Goal: Task Accomplishment & Management: Manage account settings

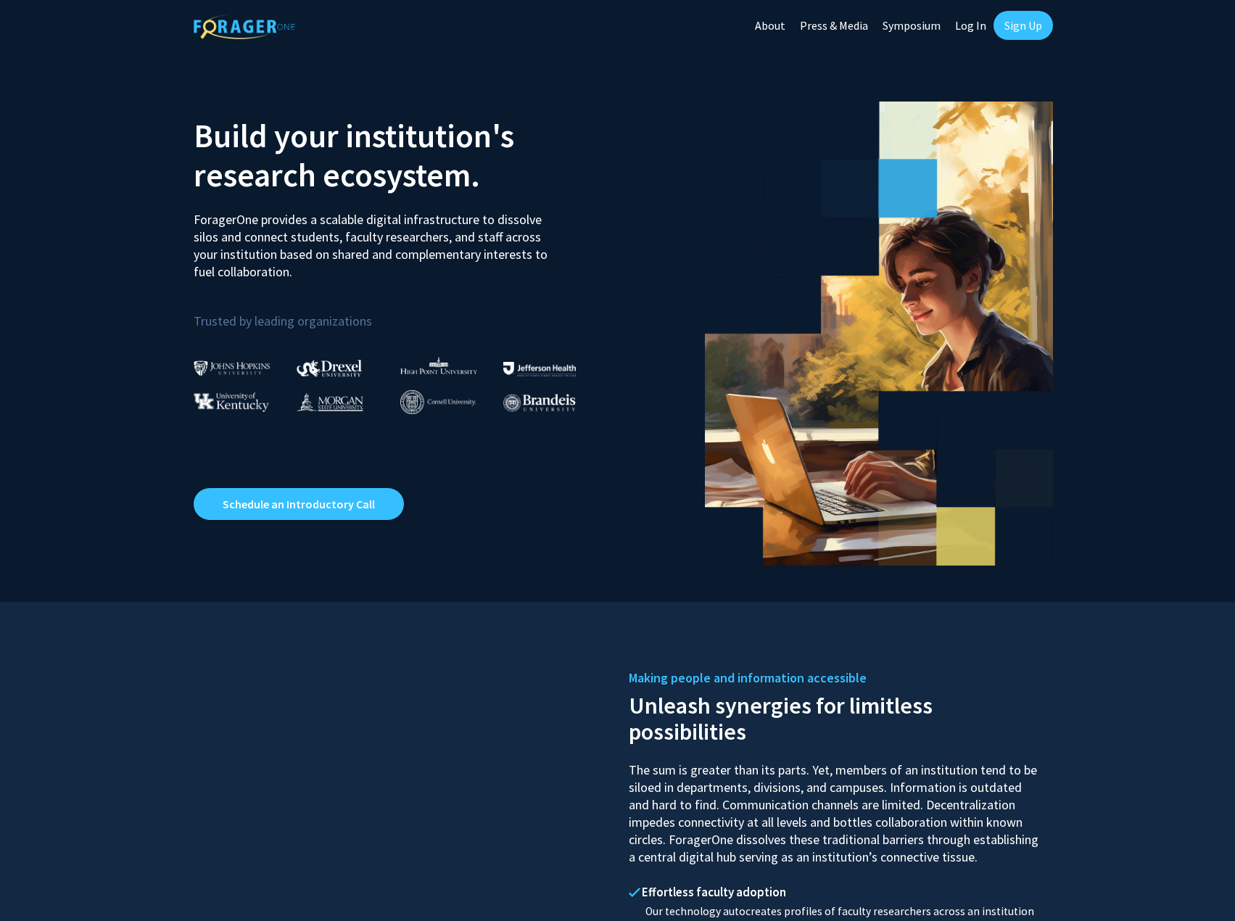
click at [964, 21] on link "Log In" at bounding box center [971, 25] width 46 height 51
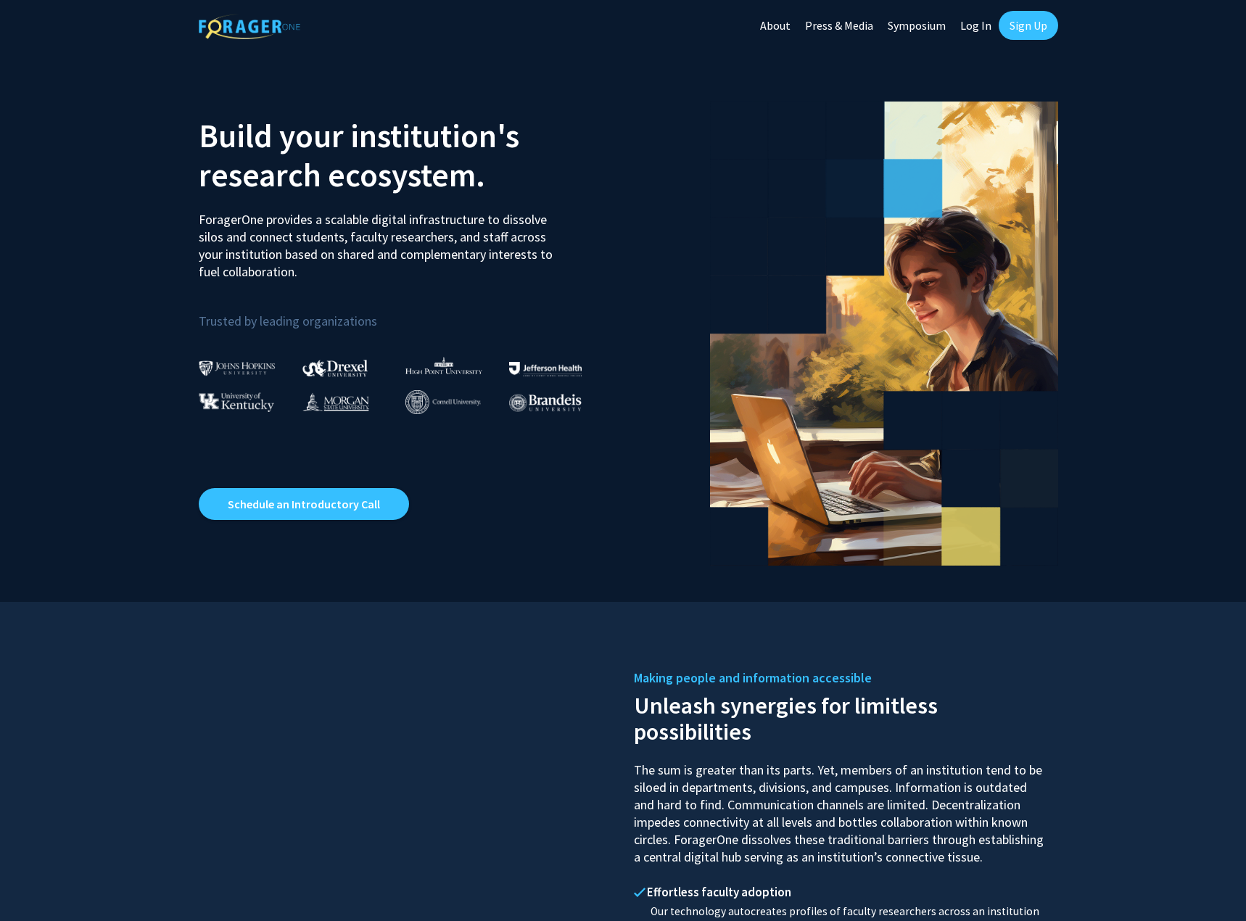
select select
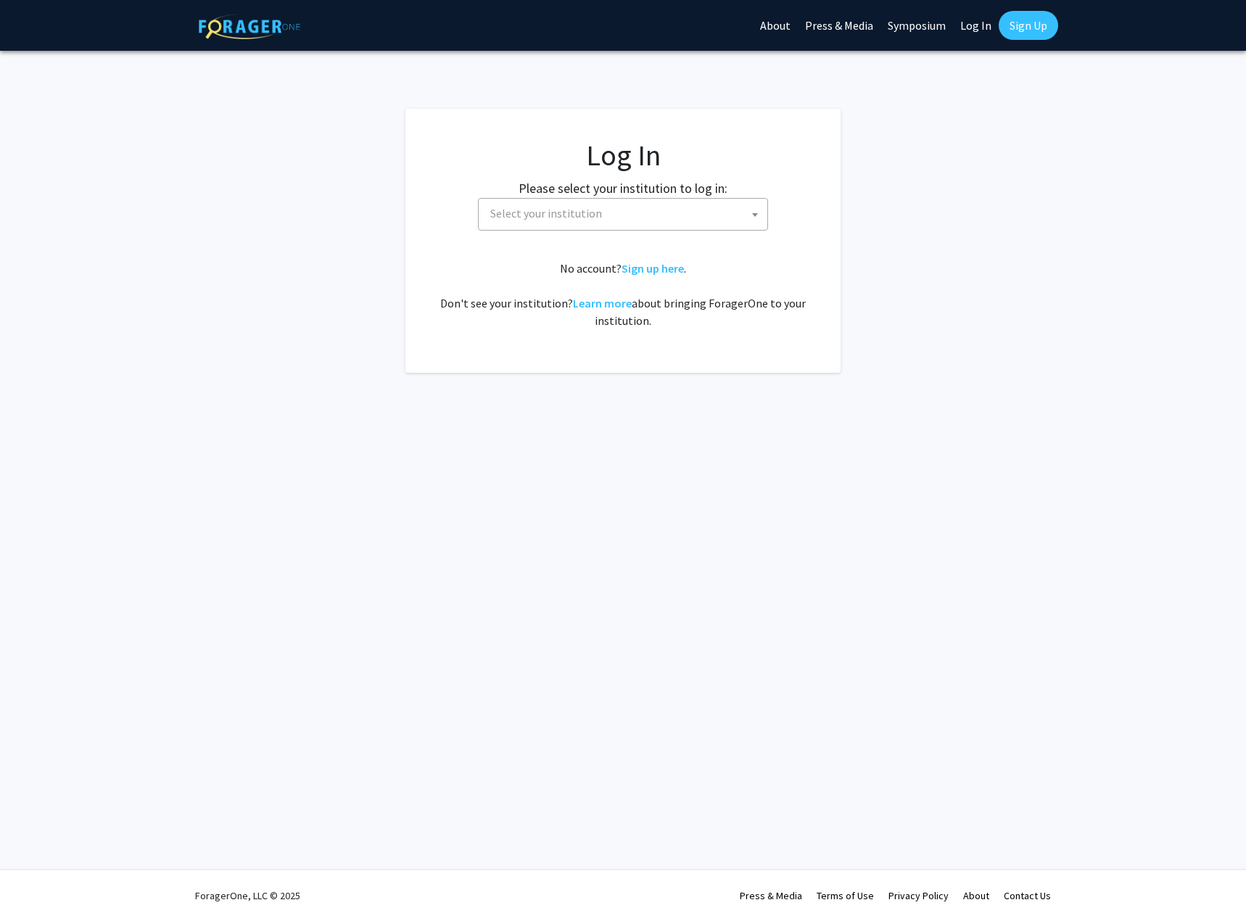
click at [630, 220] on span "Select your institution" at bounding box center [625, 214] width 283 height 30
type input "missou"
select select "33"
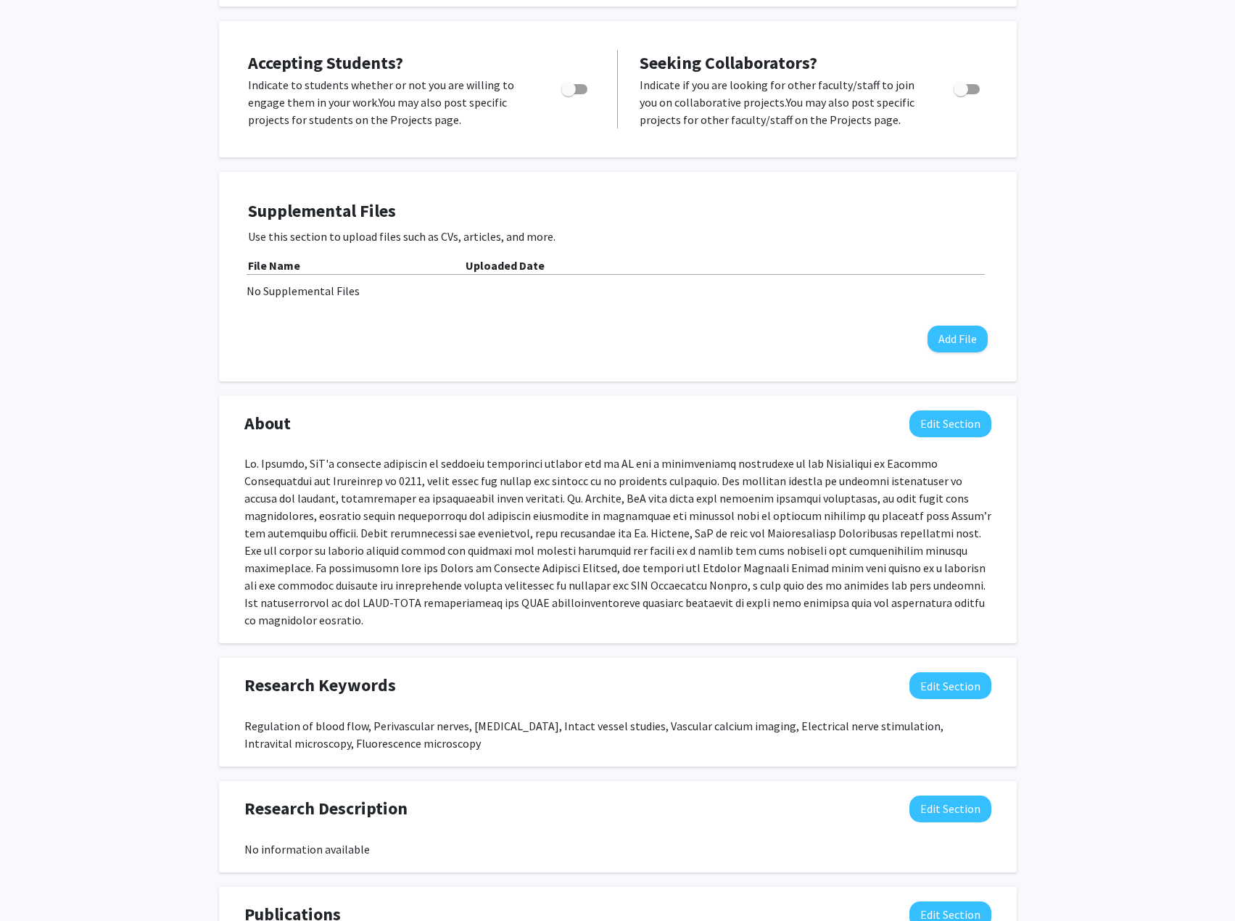
scroll to position [290, 0]
